Goal: Information Seeking & Learning: Learn about a topic

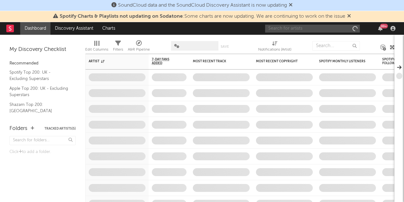
click at [293, 29] on input "text" at bounding box center [312, 29] width 95 height 8
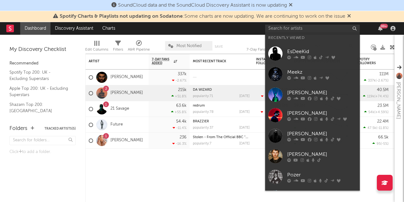
click at [312, 46] on link "EsDeeKid" at bounding box center [312, 53] width 95 height 21
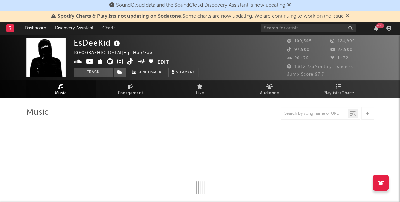
select select "6m"
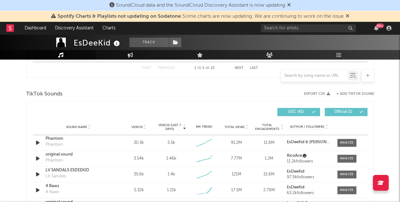
scroll to position [411, 0]
